Goal: Task Accomplishment & Management: Manage account settings

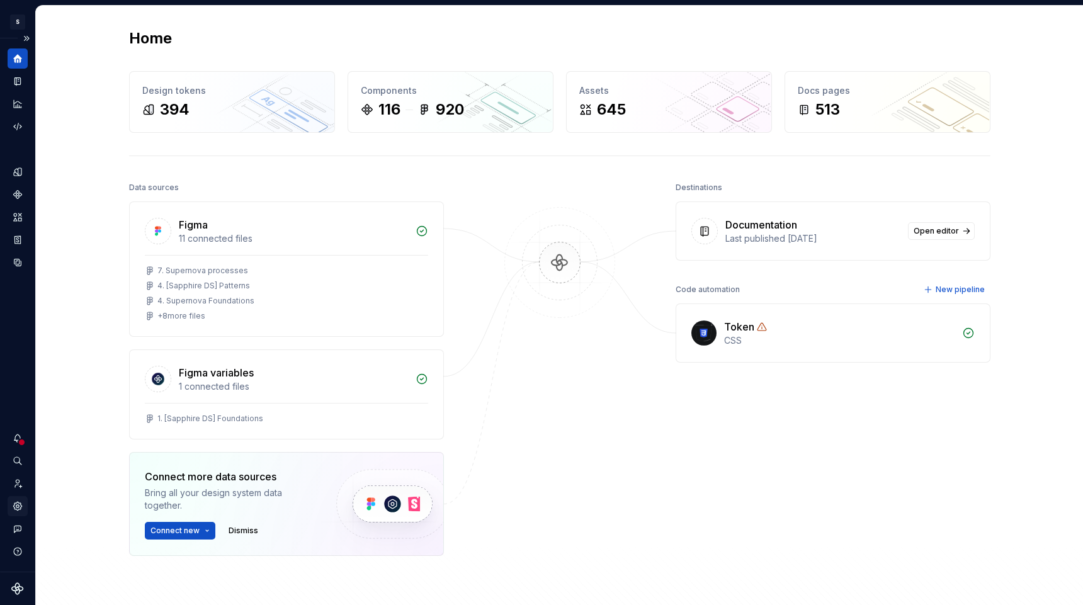
click at [20, 505] on icon "Settings" at bounding box center [17, 506] width 8 height 8
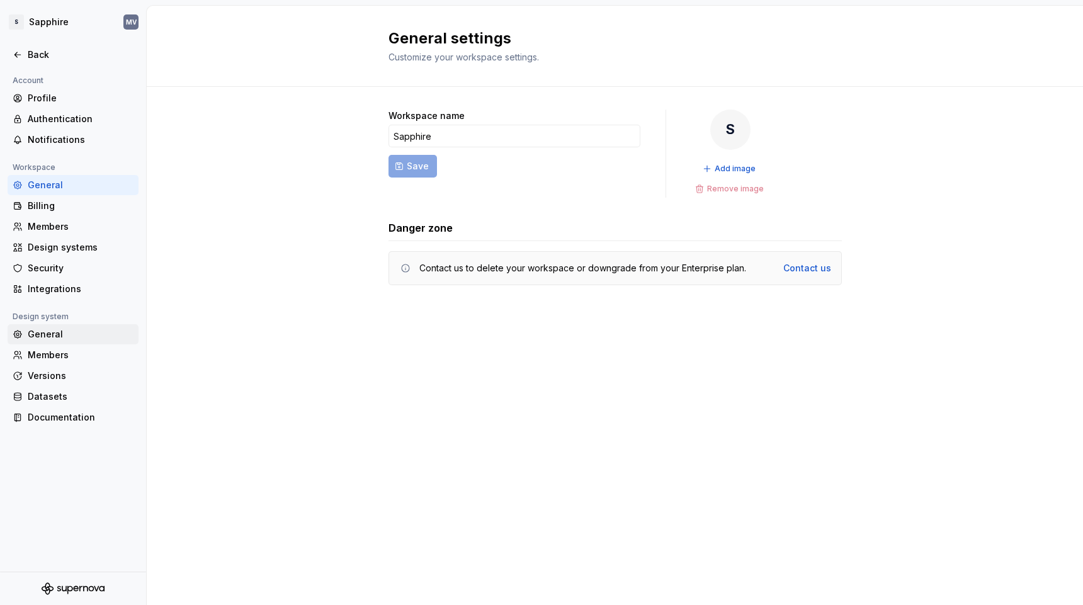
click at [88, 336] on div "General" at bounding box center [81, 334] width 106 height 13
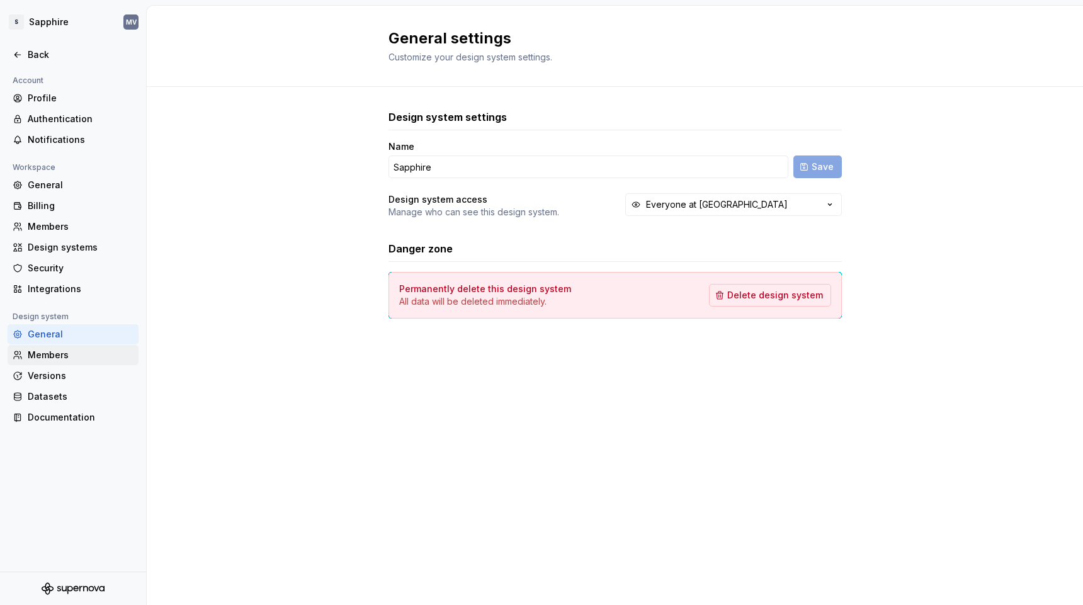
click at [86, 351] on div "Members" at bounding box center [81, 355] width 106 height 13
